Goal: Information Seeking & Learning: Check status

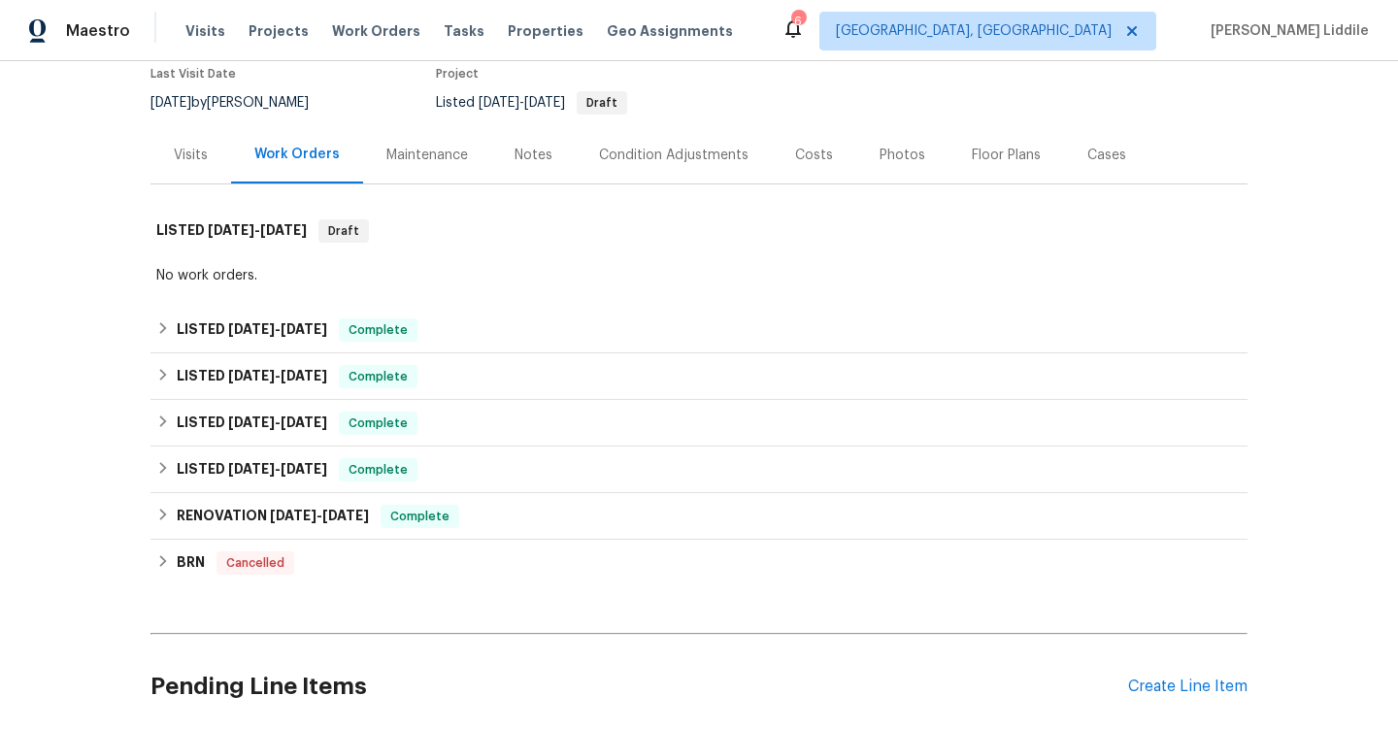
scroll to position [198, 0]
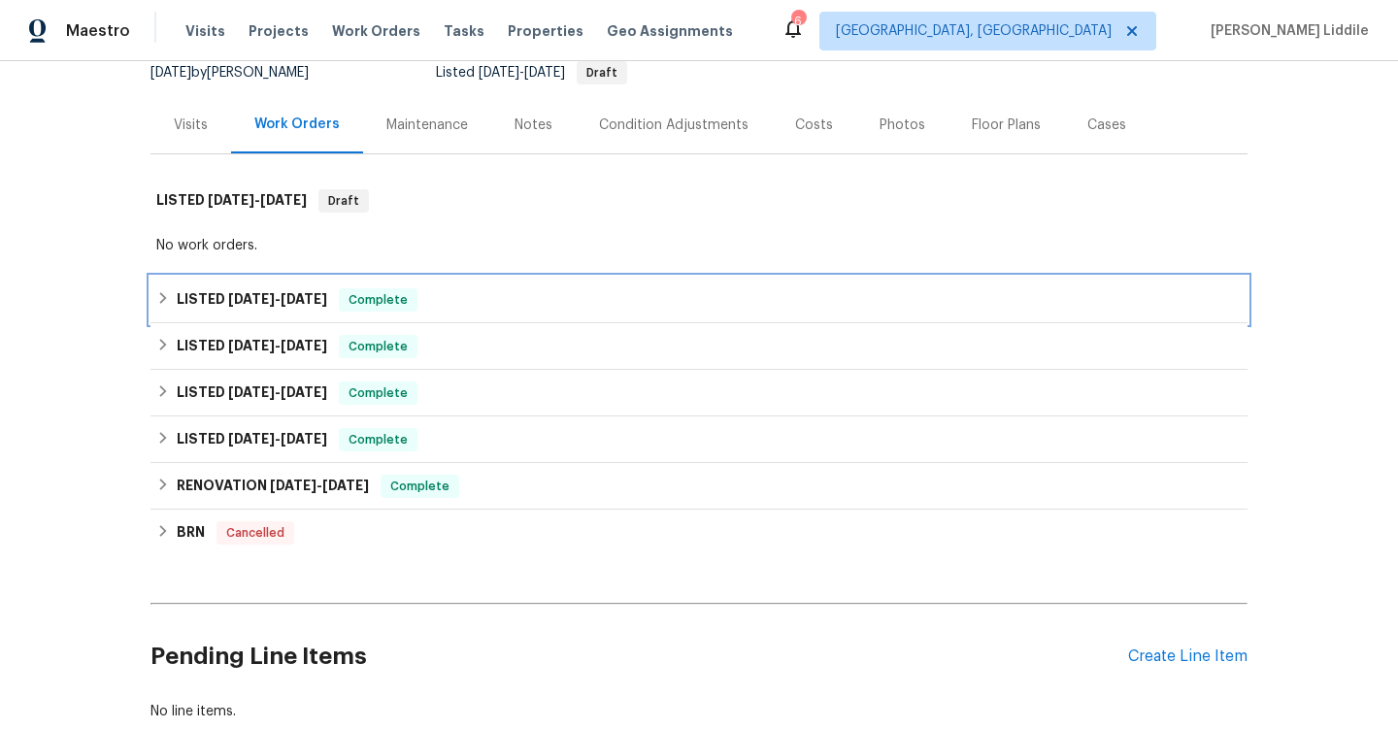
click at [440, 298] on div "LISTED [DATE] - [DATE] Complete" at bounding box center [699, 299] width 1086 height 23
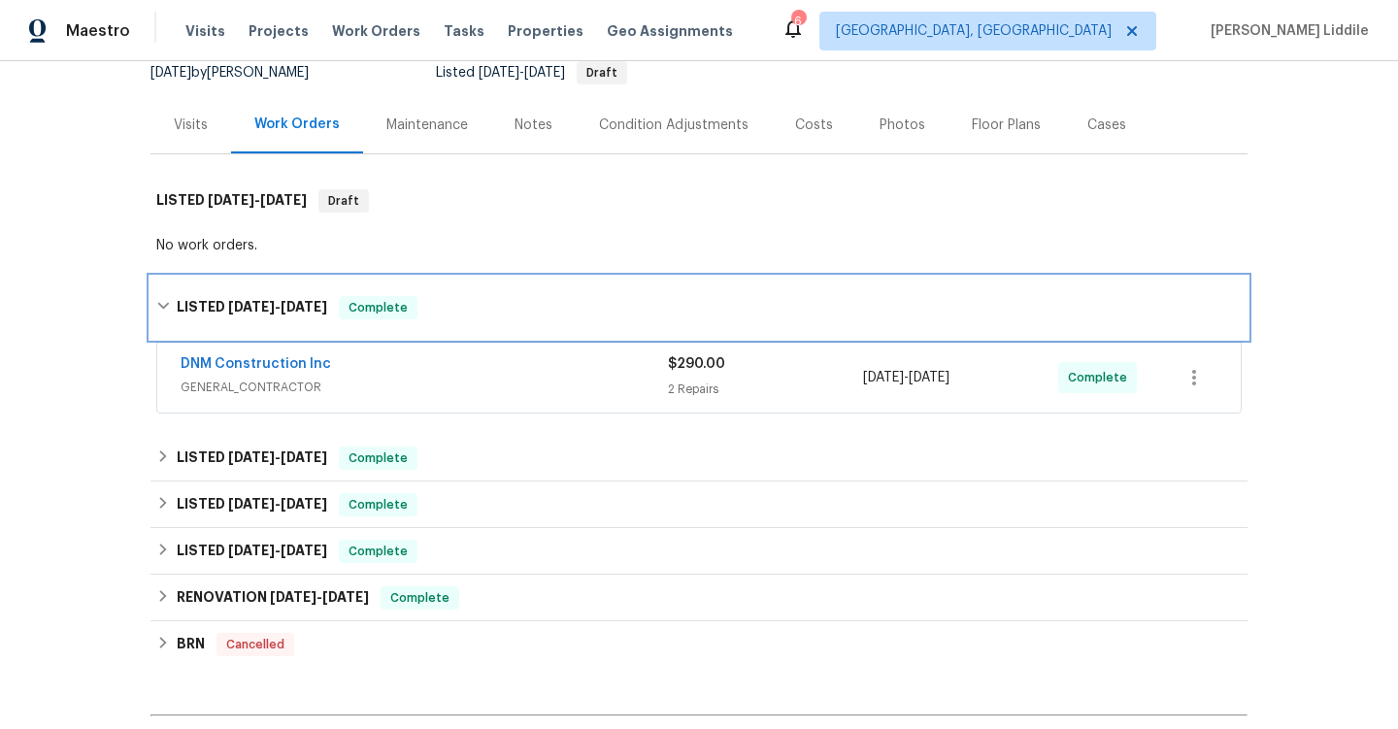
click at [440, 298] on div "LISTED [DATE] - [DATE] Complete" at bounding box center [699, 307] width 1086 height 23
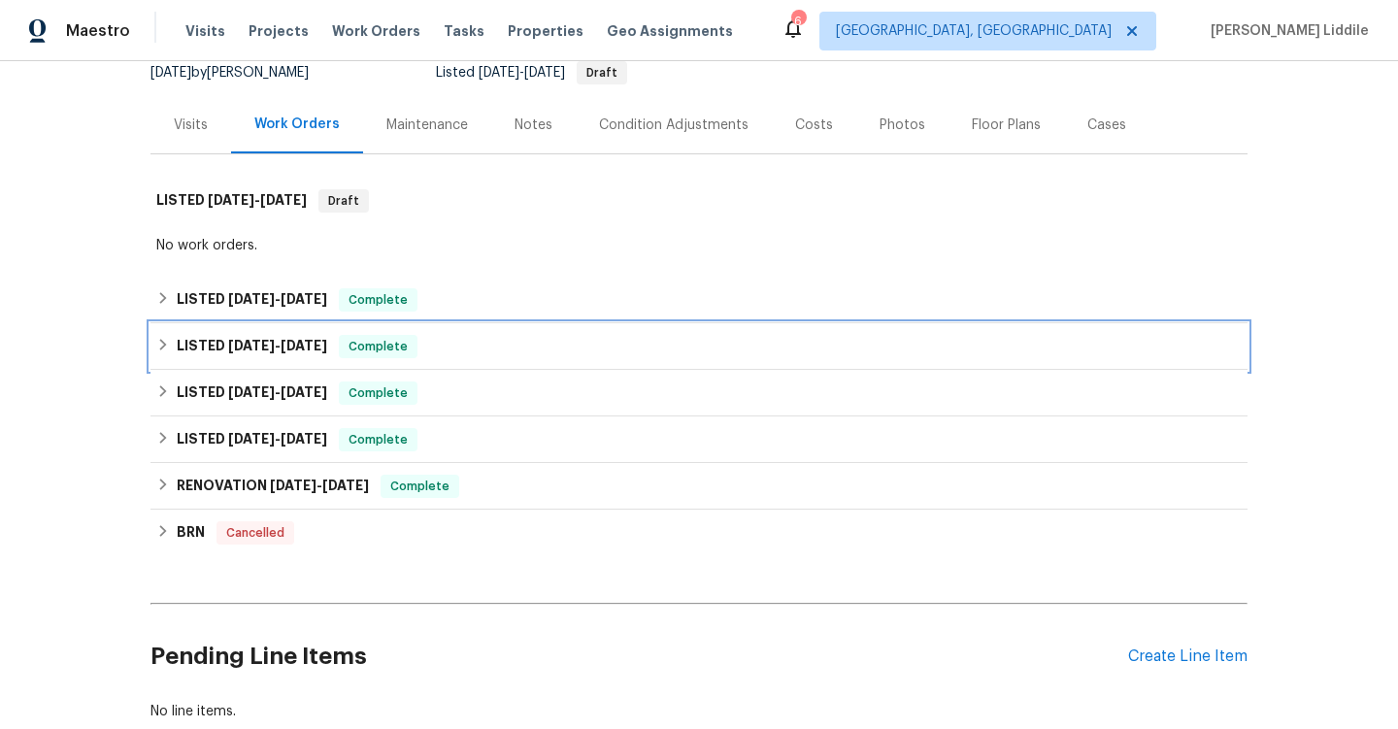
click at [411, 352] on div "Complete" at bounding box center [378, 346] width 79 height 23
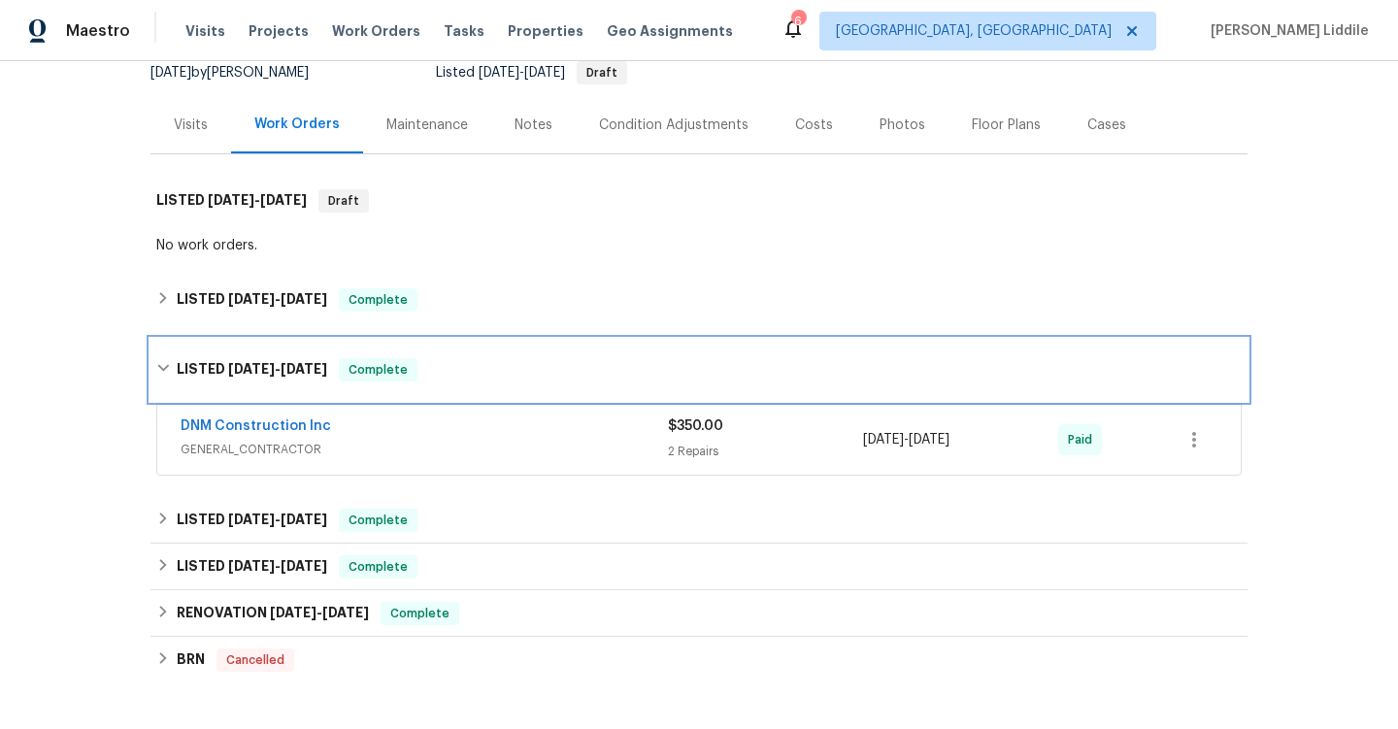
click at [410, 352] on div "LISTED [DATE] - [DATE] Complete" at bounding box center [699, 370] width 1097 height 62
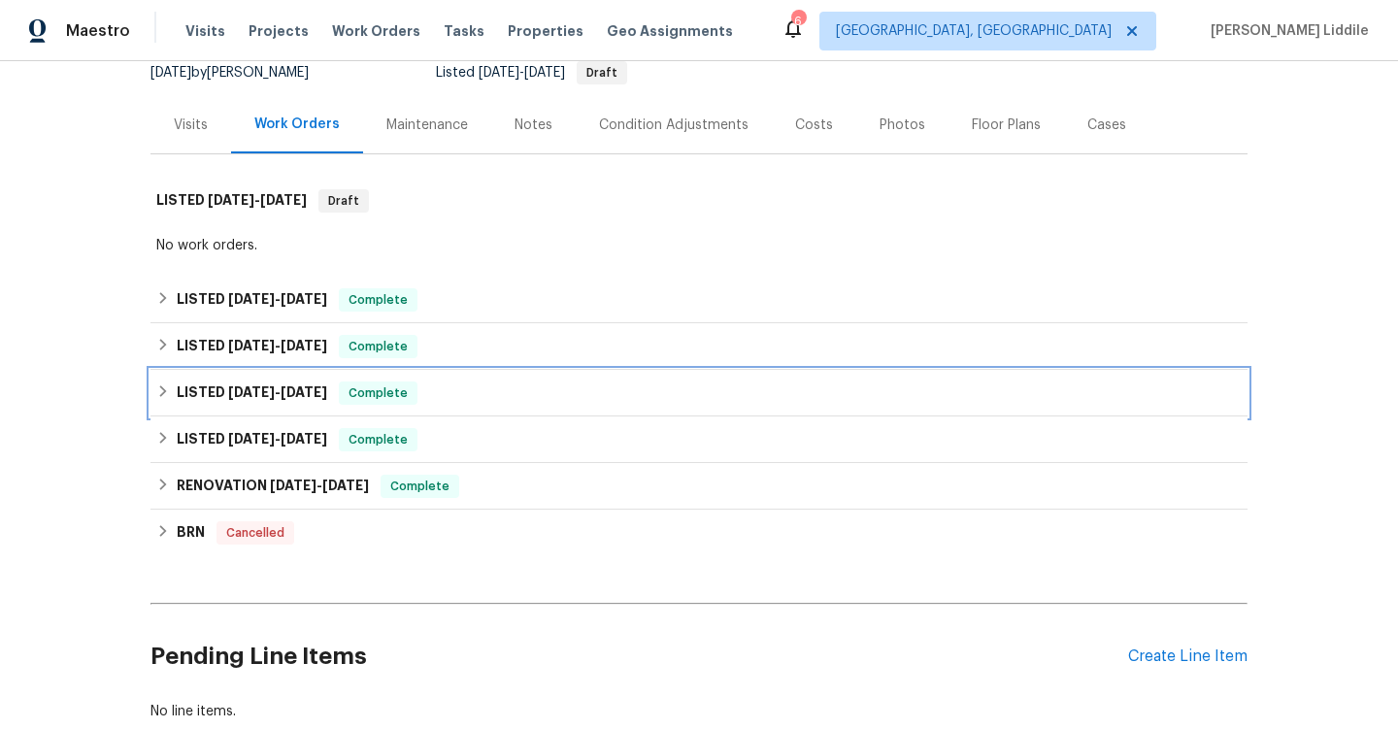
click at [408, 398] on span "Complete" at bounding box center [378, 393] width 75 height 19
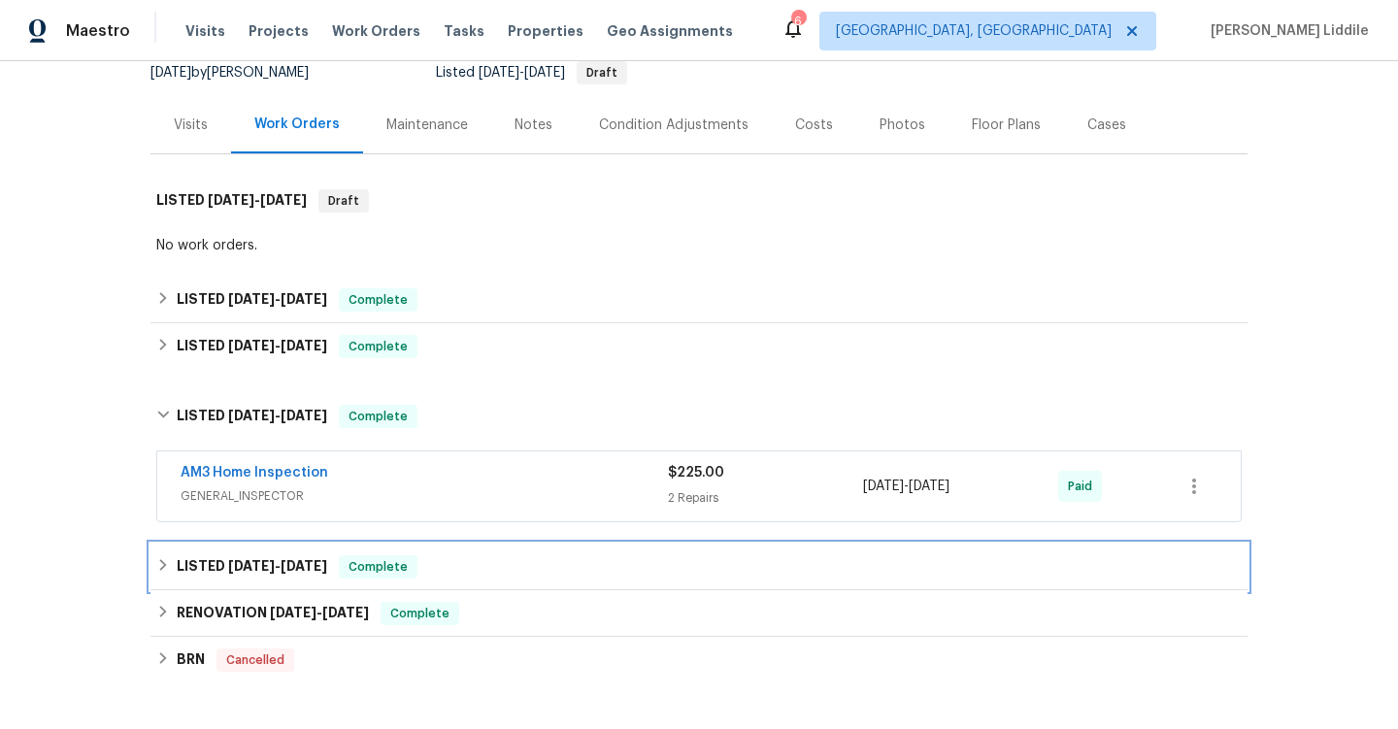
click at [391, 559] on span "Complete" at bounding box center [378, 566] width 75 height 19
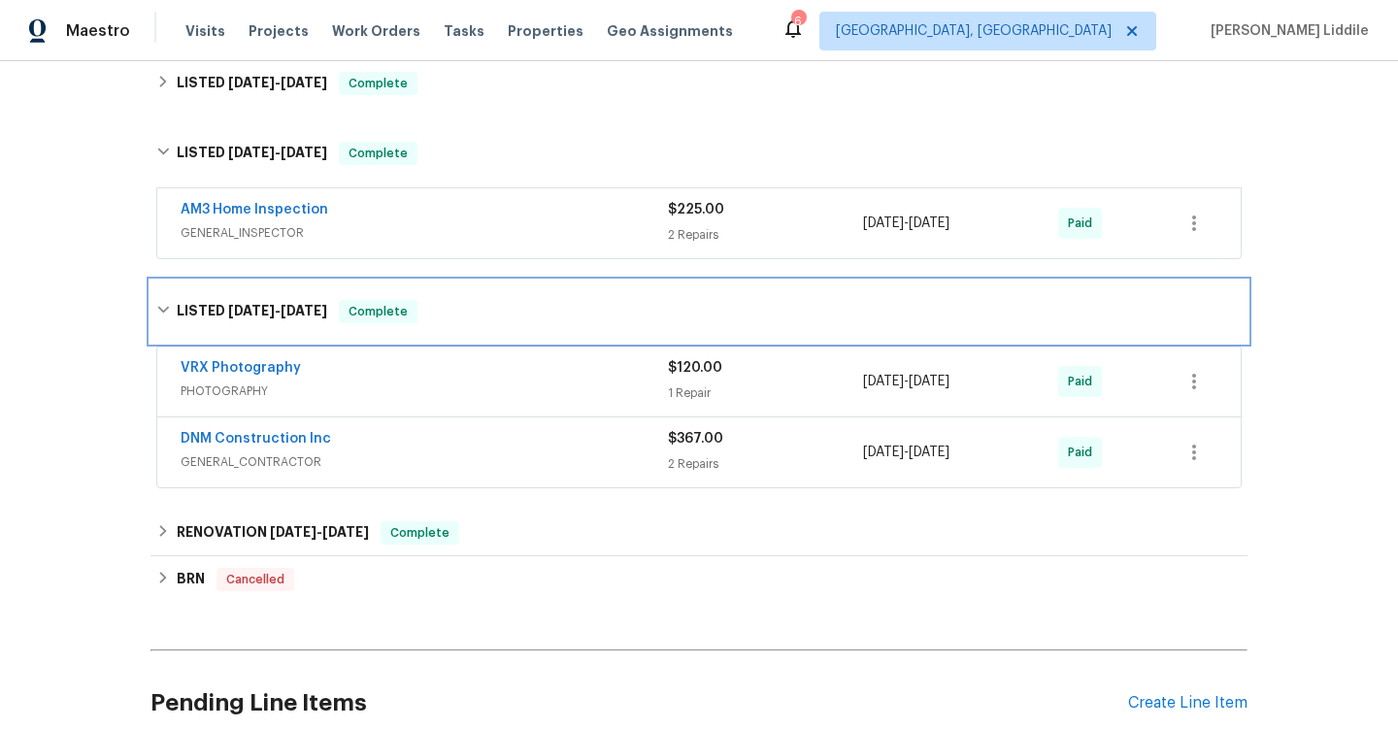
scroll to position [468, 0]
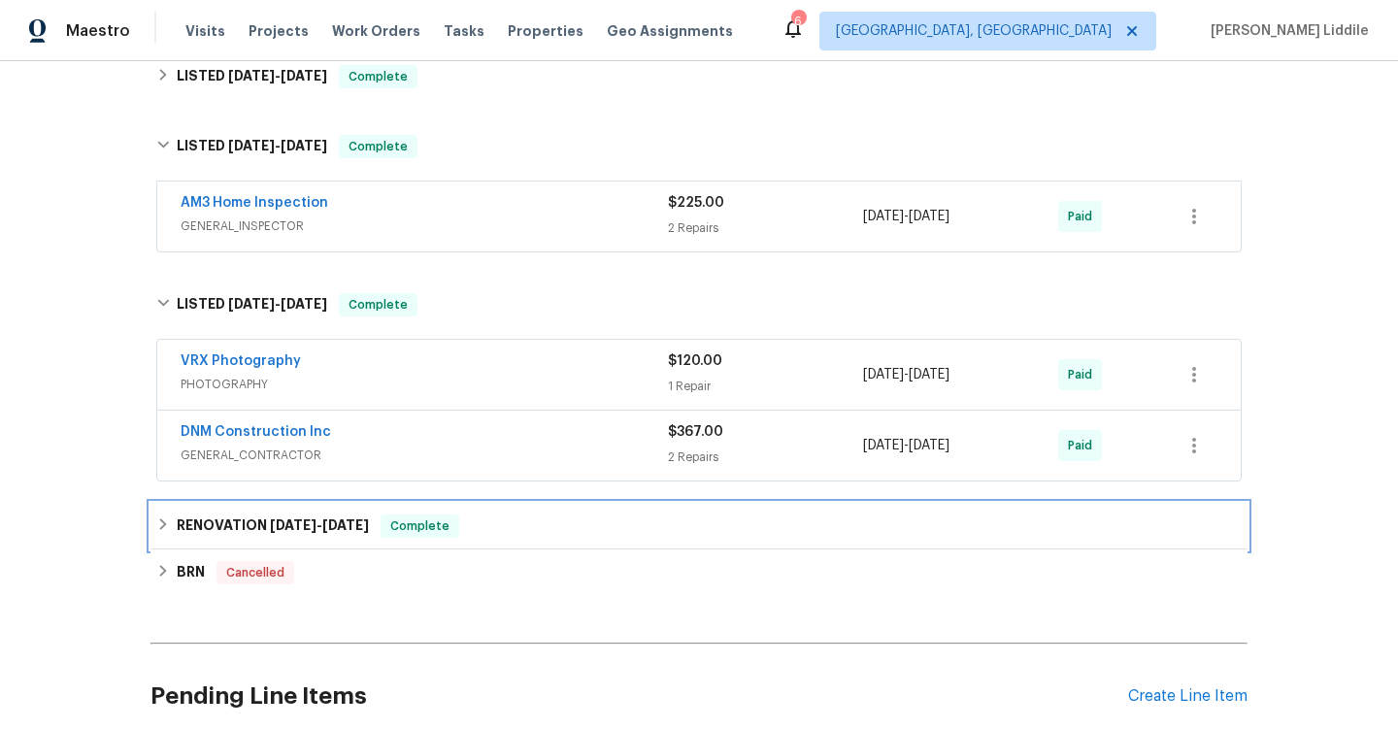
click at [384, 524] on div "RENOVATION [DATE] - [DATE] Complete" at bounding box center [699, 526] width 1086 height 23
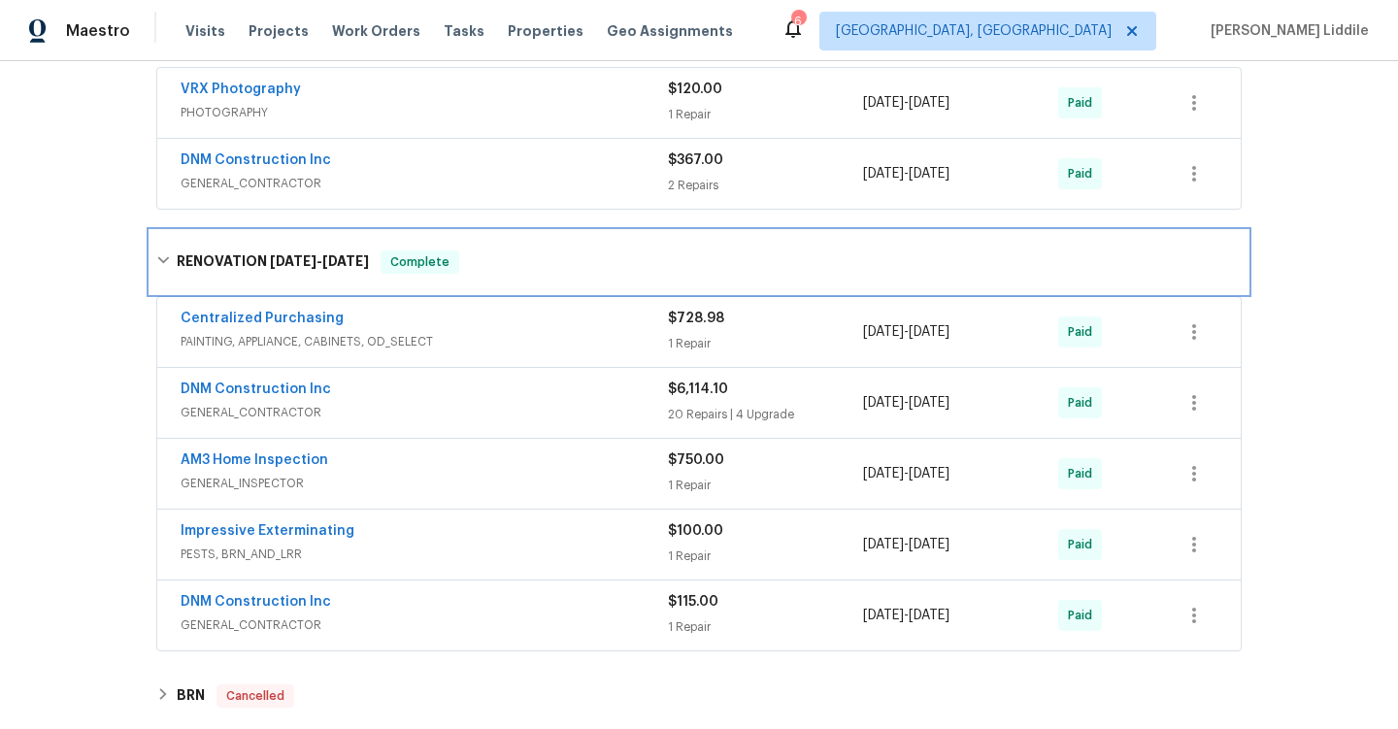
scroll to position [746, 0]
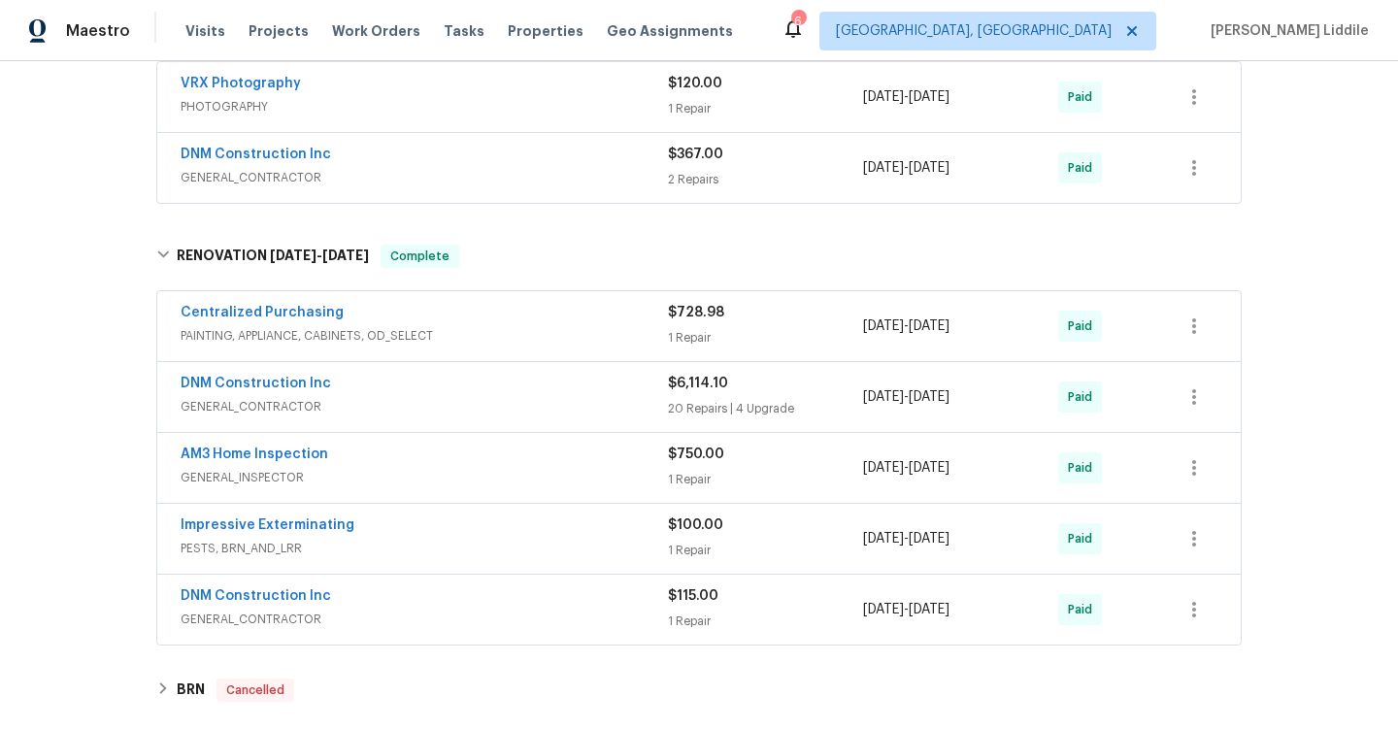
click at [375, 393] on div "DNM Construction Inc" at bounding box center [424, 385] width 487 height 23
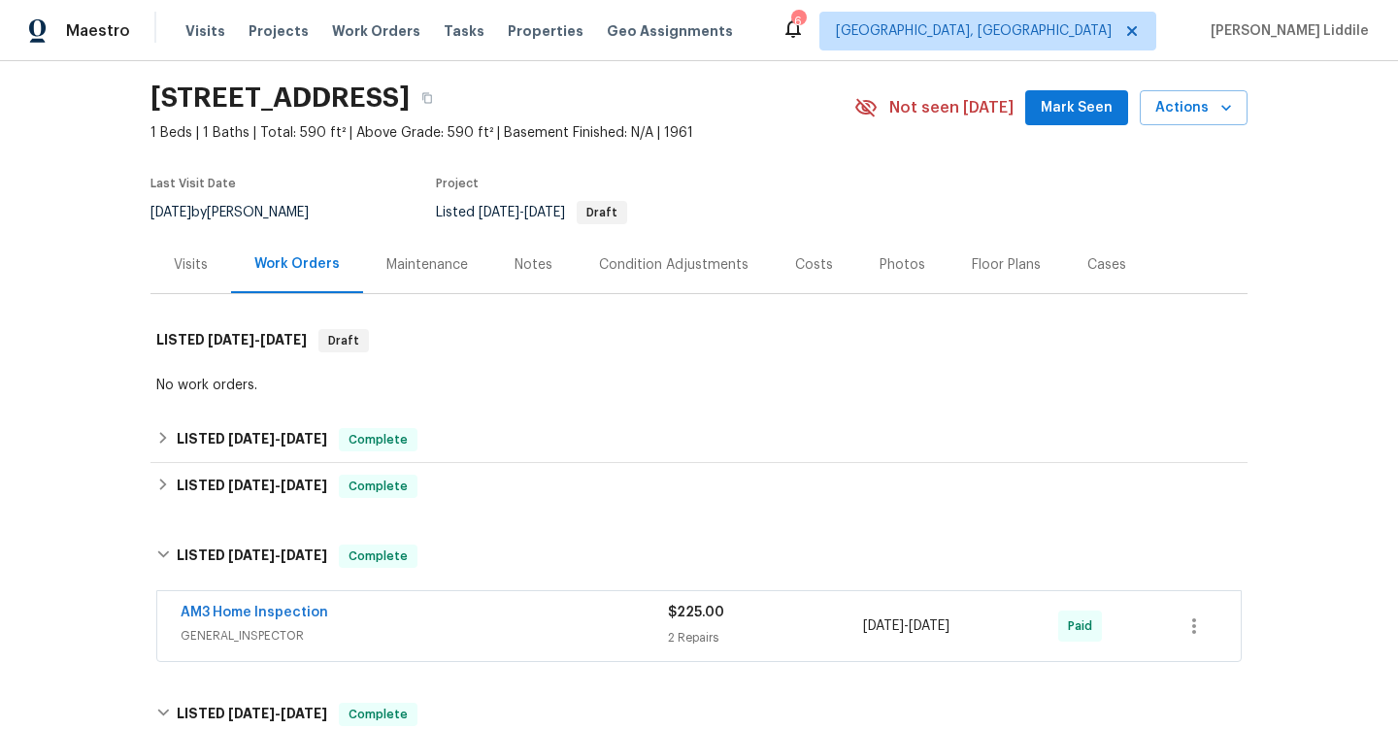
scroll to position [0, 0]
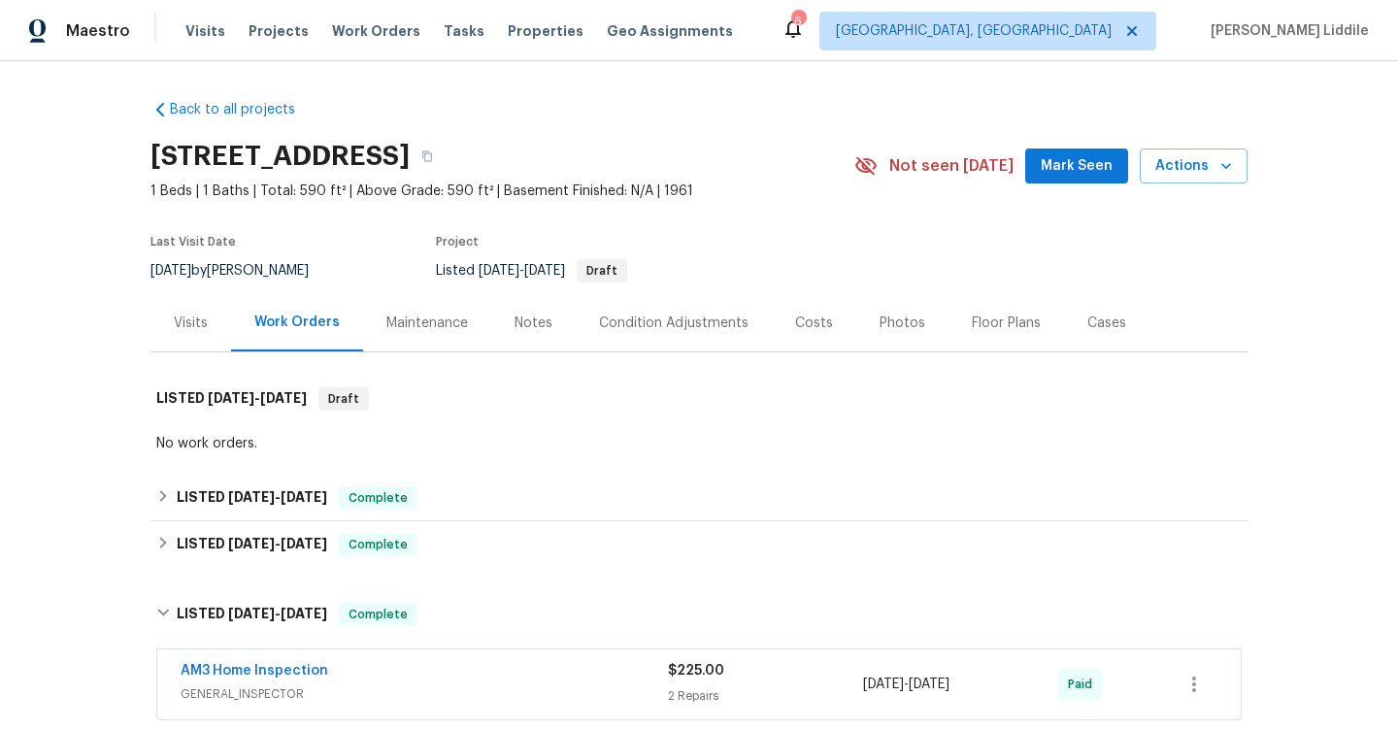
click at [714, 320] on div "Condition Adjustments" at bounding box center [674, 323] width 150 height 19
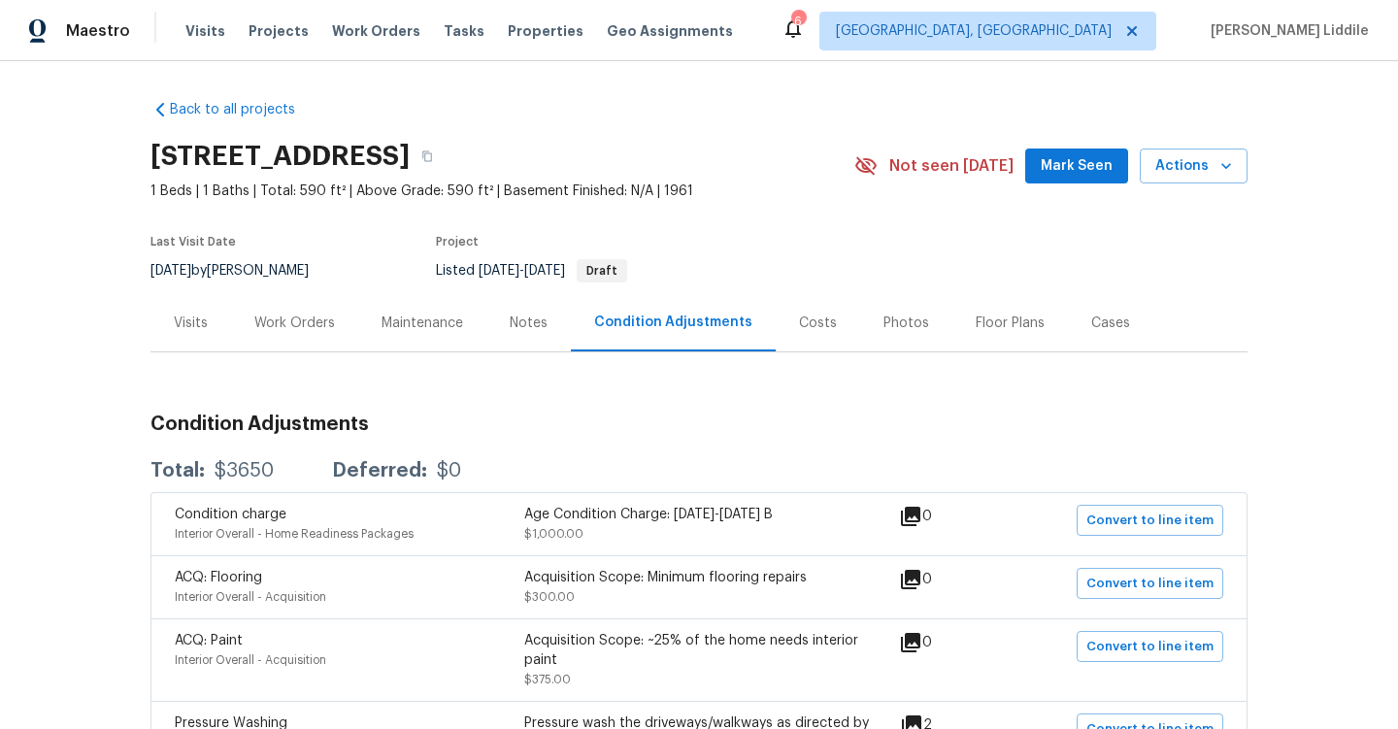
click at [204, 315] on div "Visits" at bounding box center [191, 323] width 34 height 19
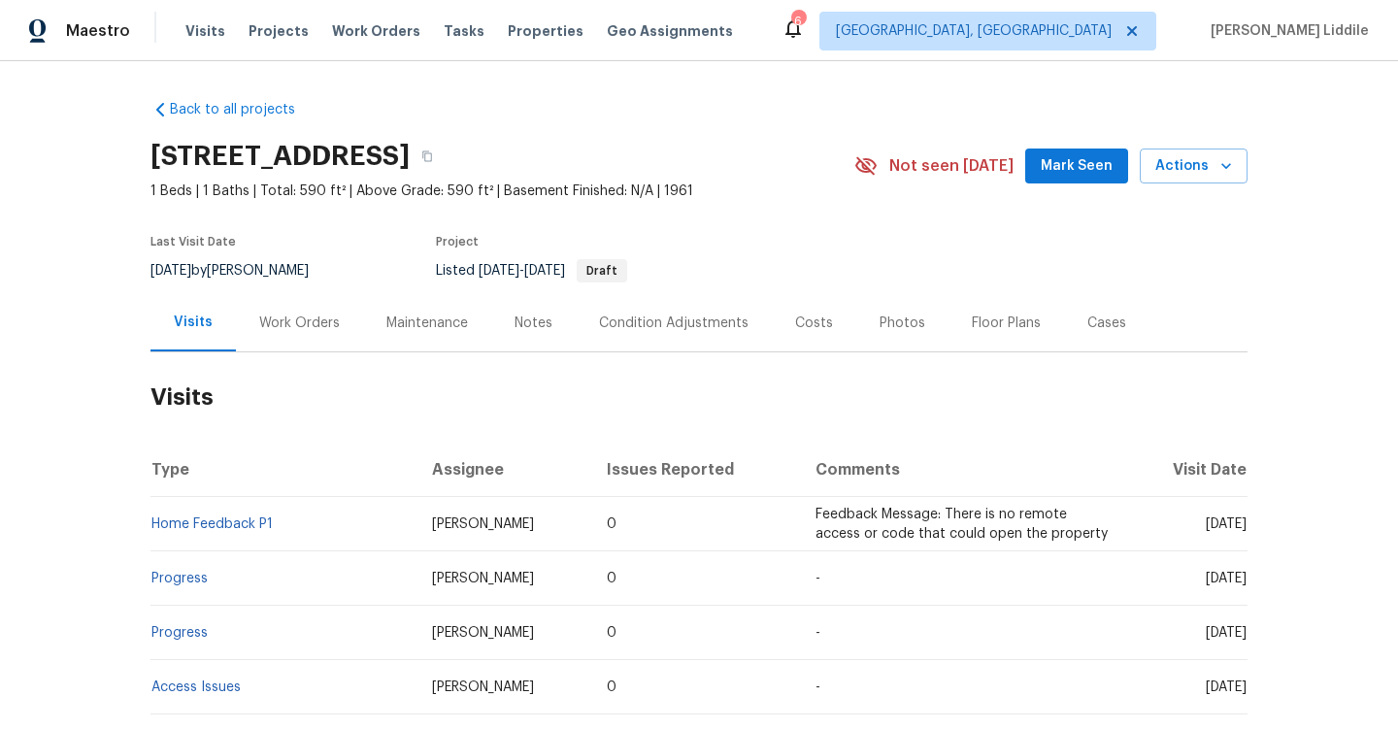
click at [282, 331] on div "Work Orders" at bounding box center [299, 323] width 81 height 19
